Goal: Navigation & Orientation: Find specific page/section

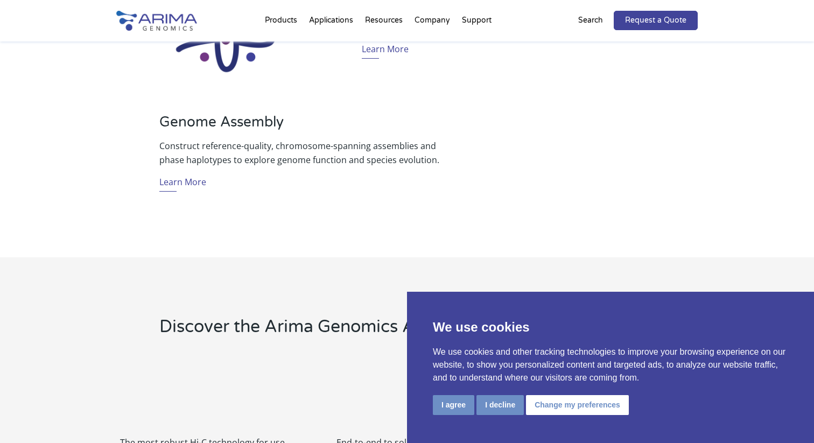
scroll to position [979, 0]
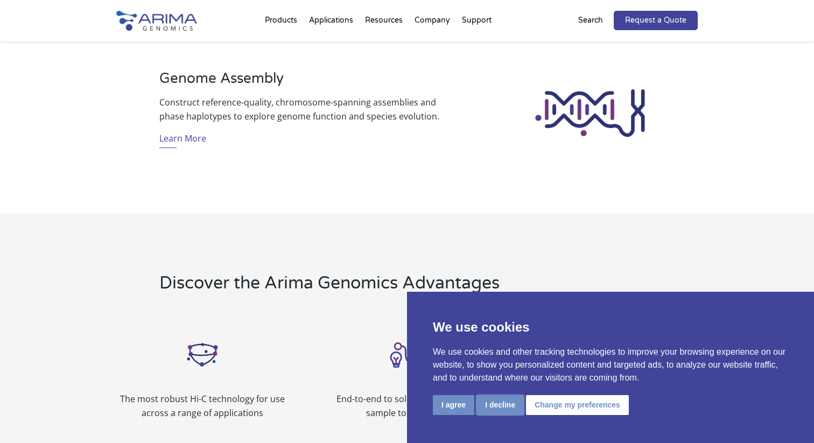
click at [485, 403] on button "I decline" at bounding box center [499, 405] width 47 height 20
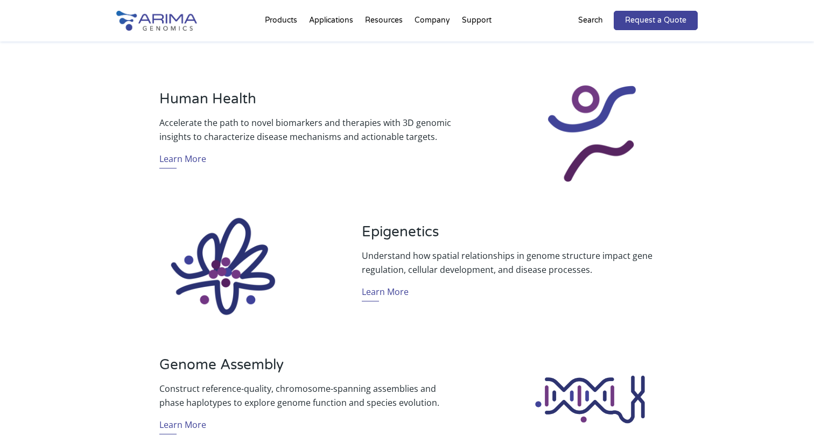
scroll to position [0, 0]
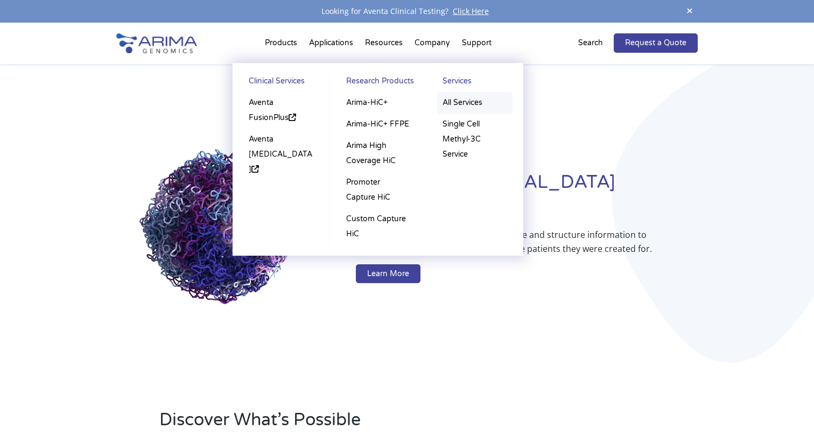
click at [461, 104] on link "All Services" at bounding box center [474, 103] width 75 height 22
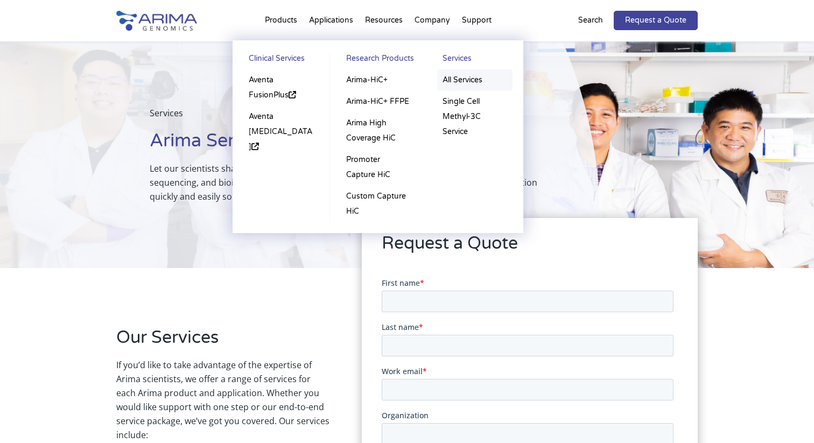
click at [456, 81] on link "All Services" at bounding box center [474, 80] width 75 height 22
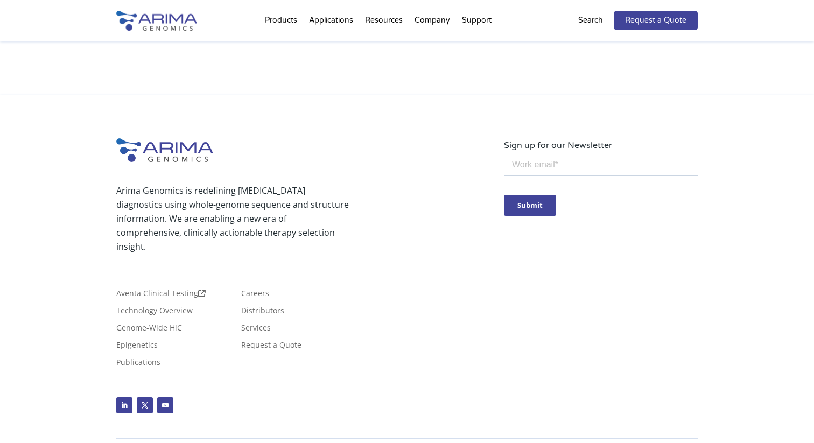
scroll to position [1020, 0]
